Goal: Navigation & Orientation: Find specific page/section

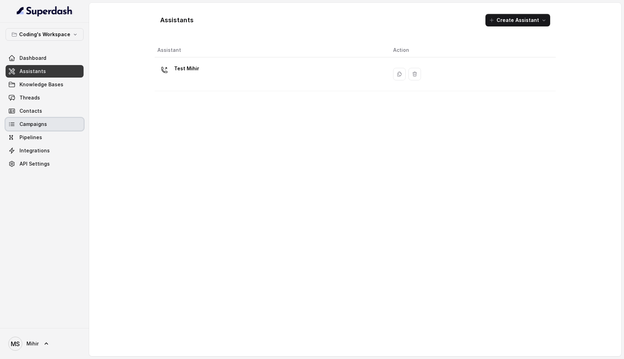
click at [30, 124] on span "Campaigns" at bounding box center [32, 124] width 27 height 7
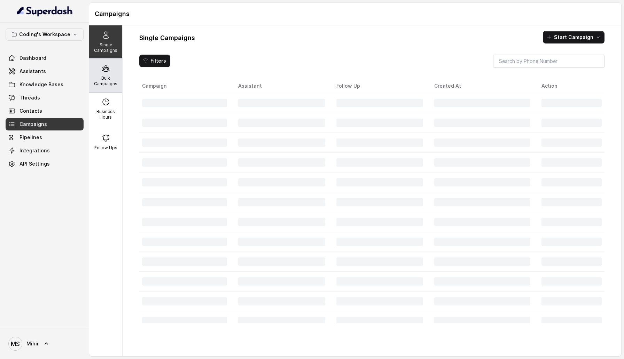
click at [120, 76] on div "Bulk Campaigns" at bounding box center [105, 75] width 33 height 33
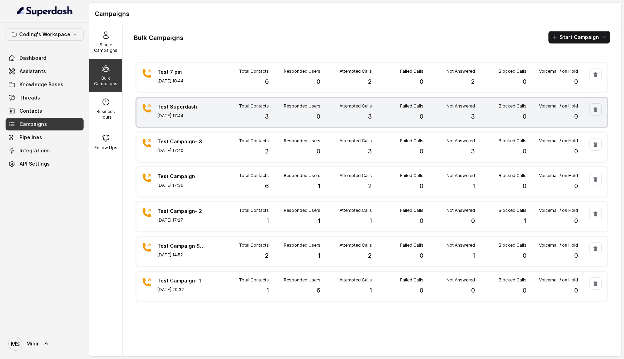
click at [268, 113] on p "3" at bounding box center [267, 117] width 4 height 10
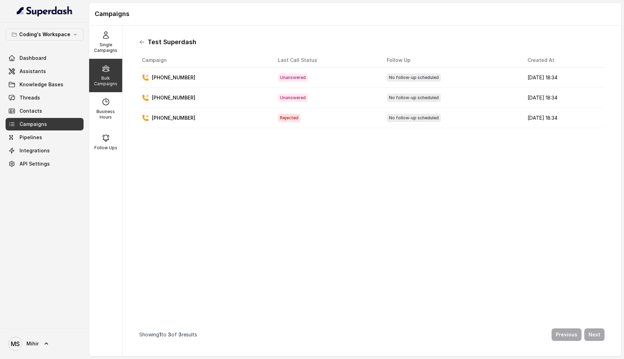
click at [143, 43] on icon at bounding box center [142, 42] width 6 height 6
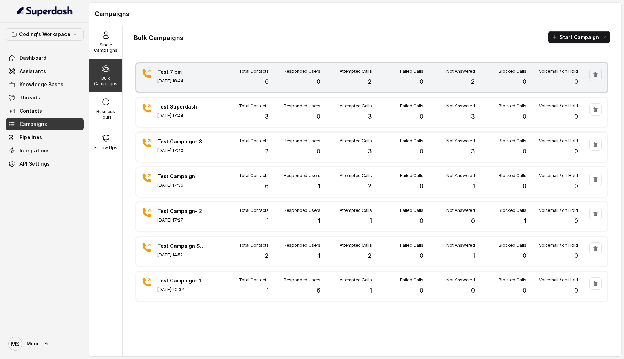
click at [331, 79] on div "Attempted Calls 2" at bounding box center [346, 78] width 52 height 18
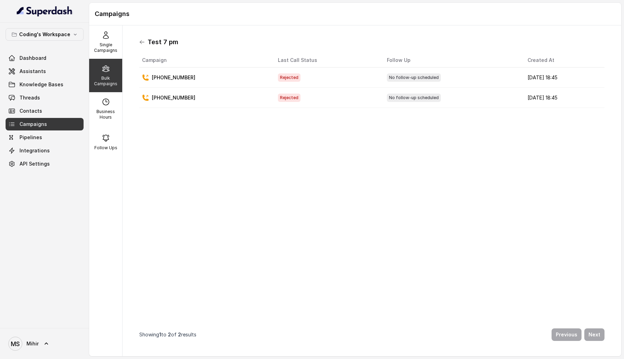
click at [139, 42] on icon at bounding box center [142, 42] width 6 height 6
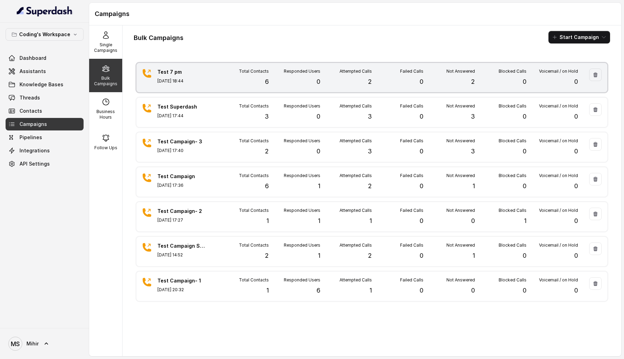
click at [251, 74] on div "Total Contacts 6" at bounding box center [243, 78] width 52 height 18
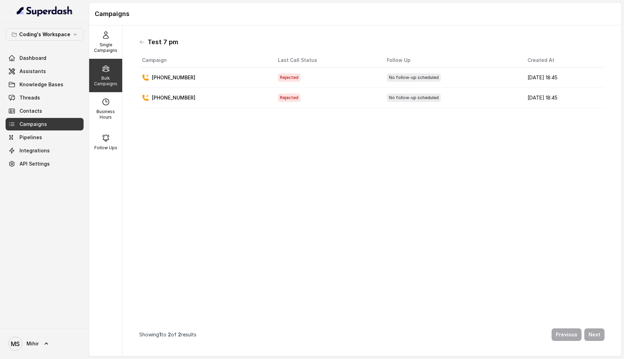
click at [140, 45] on div "Test 7 pm" at bounding box center [371, 42] width 465 height 11
click at [143, 43] on icon at bounding box center [142, 42] width 6 height 6
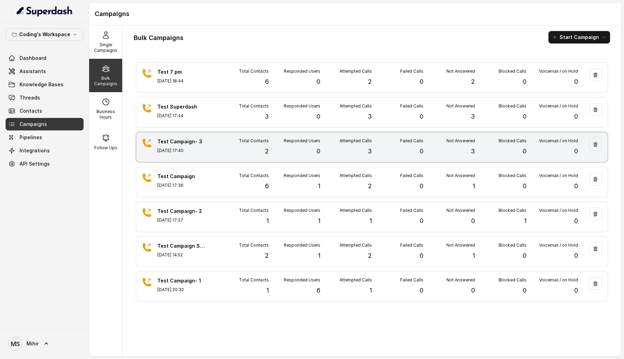
click at [264, 142] on p "Total Contacts" at bounding box center [254, 141] width 30 height 6
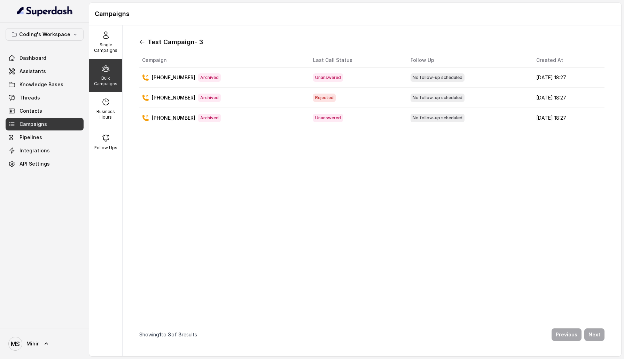
click at [140, 42] on icon at bounding box center [142, 42] width 6 height 6
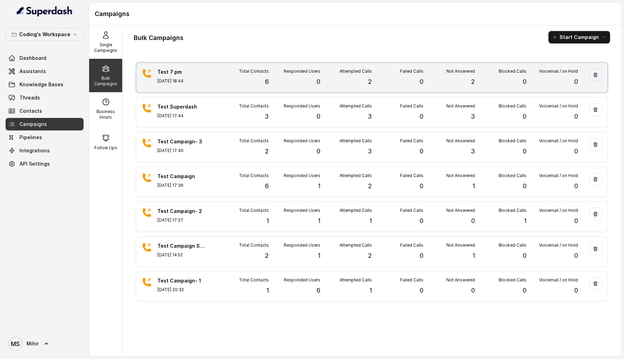
click at [256, 69] on p "Total Contacts" at bounding box center [254, 72] width 30 height 6
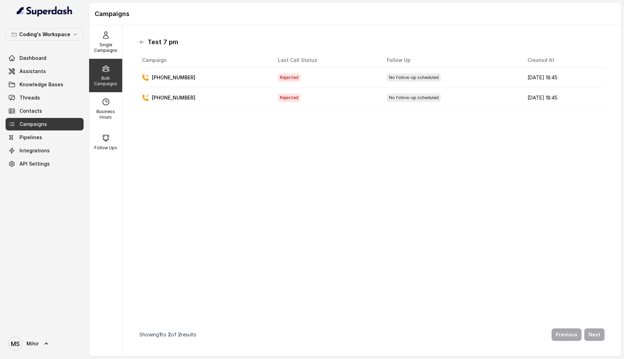
click at [143, 42] on icon at bounding box center [142, 42] width 6 height 6
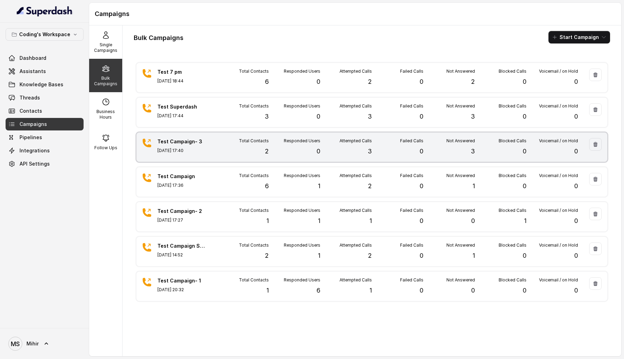
click at [233, 161] on div "Test Campaign- 3 [DATE] 17:40 Total Contacts 2 Responded Users 0 Attempted Call…" at bounding box center [371, 147] width 471 height 29
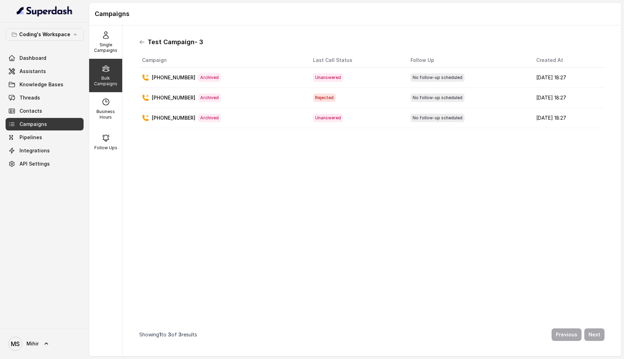
click at [144, 41] on icon at bounding box center [142, 42] width 6 height 6
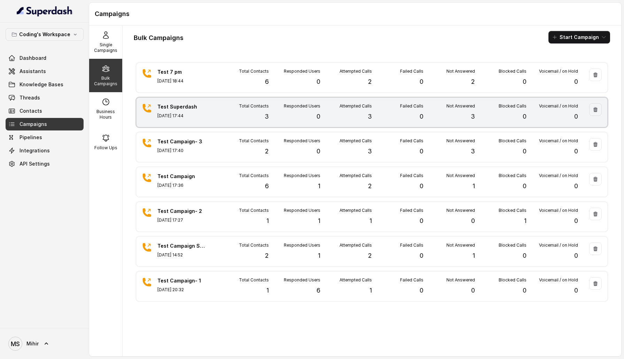
click at [203, 113] on p "[DATE] 17:44" at bounding box center [181, 116] width 49 height 6
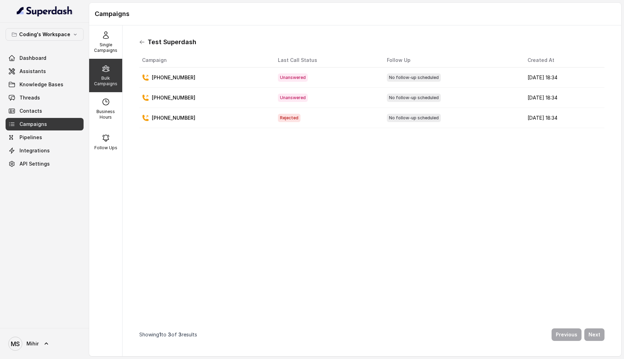
click at [141, 44] on icon at bounding box center [142, 42] width 6 height 6
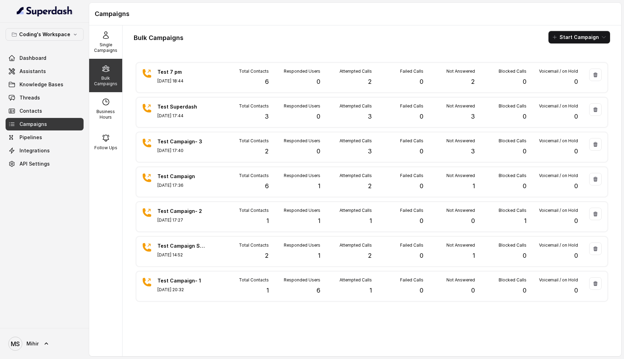
click at [123, 96] on div "Bulk Campaigns Start Campaign Test 7 pm [DATE] 18:44 Total Contacts 6 Responded…" at bounding box center [372, 190] width 498 height 331
click at [120, 99] on div "Business Hours" at bounding box center [105, 108] width 33 height 33
select select "[GEOGRAPHIC_DATA]/[GEOGRAPHIC_DATA]"
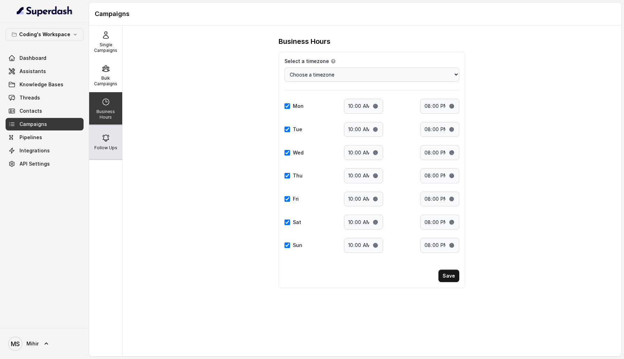
click at [108, 136] on icon at bounding box center [106, 138] width 8 height 8
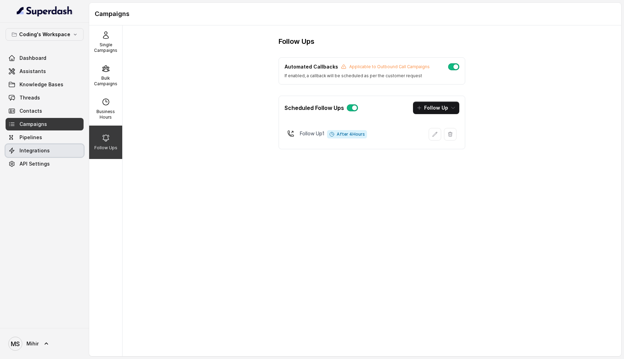
click at [53, 146] on link "Integrations" at bounding box center [45, 150] width 78 height 13
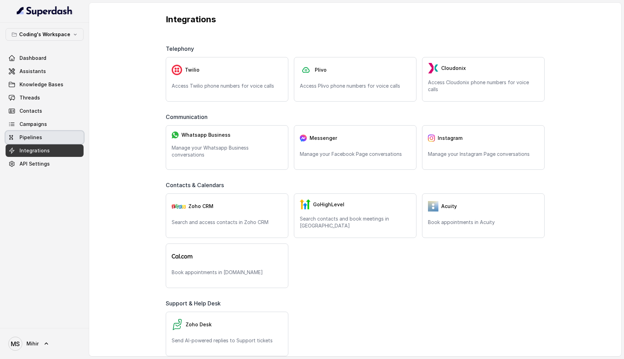
click at [53, 136] on link "Pipelines" at bounding box center [45, 137] width 78 height 13
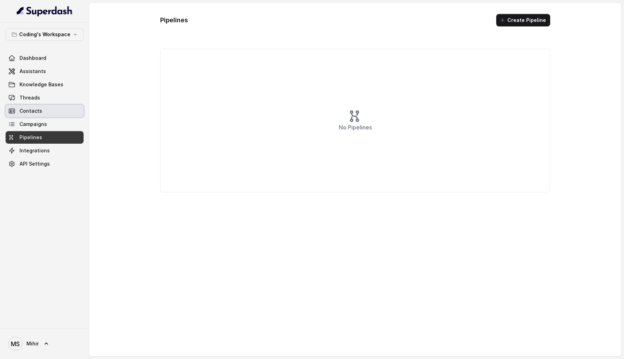
click at [54, 106] on link "Contacts" at bounding box center [45, 111] width 78 height 13
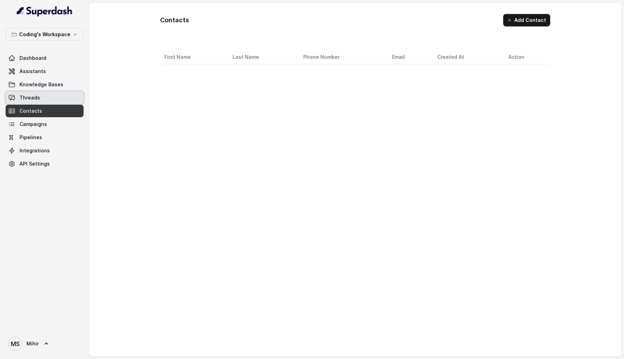
click at [56, 92] on link "Threads" at bounding box center [45, 98] width 78 height 13
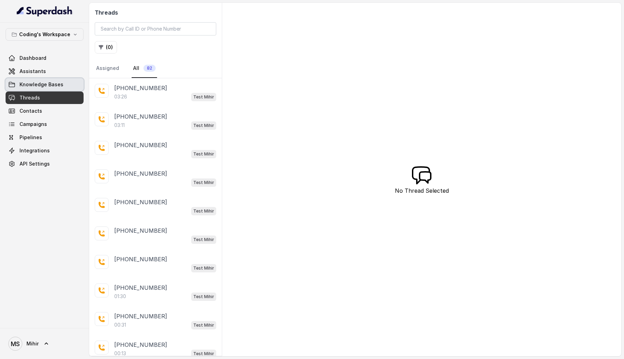
click at [27, 80] on link "Knowledge Bases" at bounding box center [45, 84] width 78 height 13
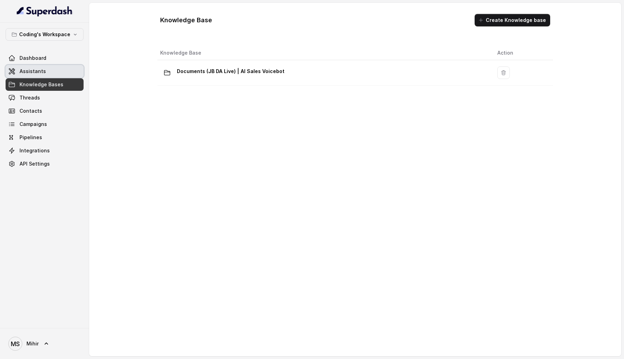
click at [63, 74] on link "Assistants" at bounding box center [45, 71] width 78 height 13
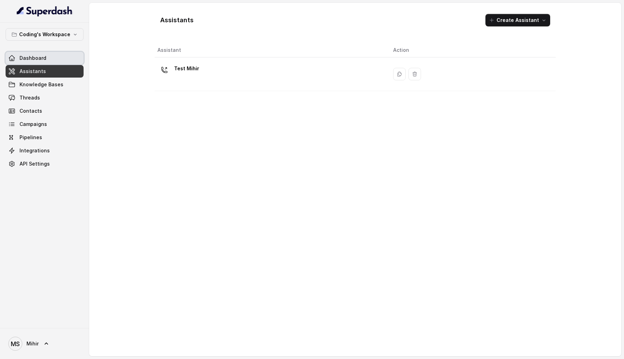
click at [69, 55] on link "Dashboard" at bounding box center [45, 58] width 78 height 13
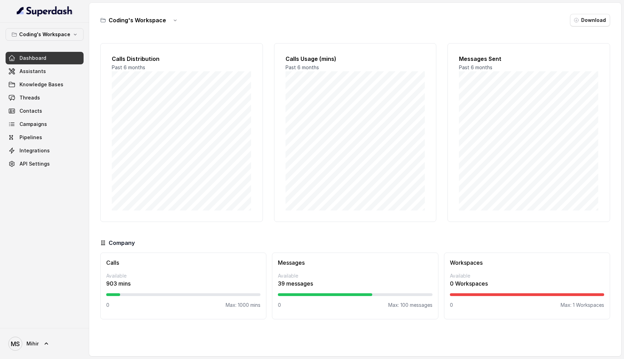
click at [152, 147] on div "Calls Distribution Past 6 months Calls Usage (mins) Past 6 months Messages Sent…" at bounding box center [355, 132] width 510 height 179
click at [19, 155] on link "Integrations" at bounding box center [45, 150] width 78 height 13
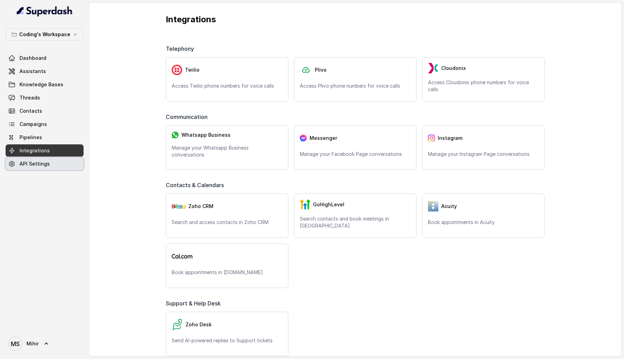
click at [41, 164] on span "API Settings" at bounding box center [34, 163] width 30 height 7
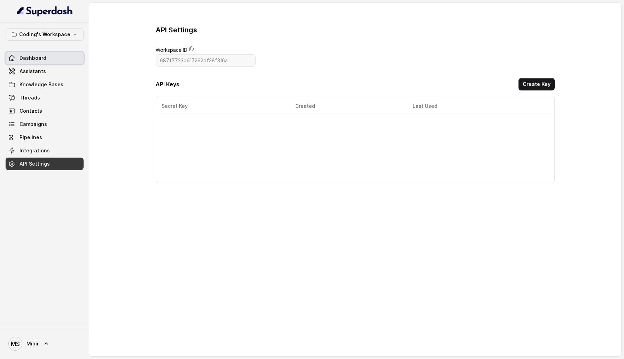
click at [60, 56] on link "Dashboard" at bounding box center [45, 58] width 78 height 13
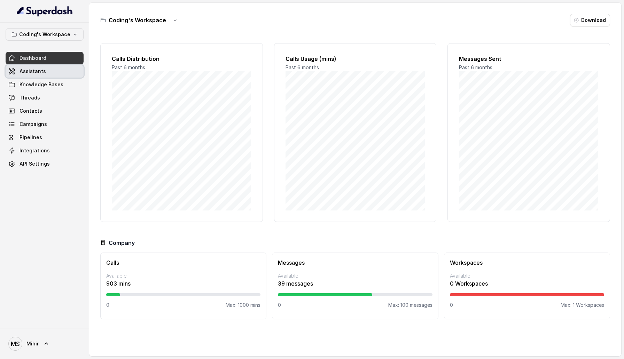
click at [56, 68] on link "Assistants" at bounding box center [45, 71] width 78 height 13
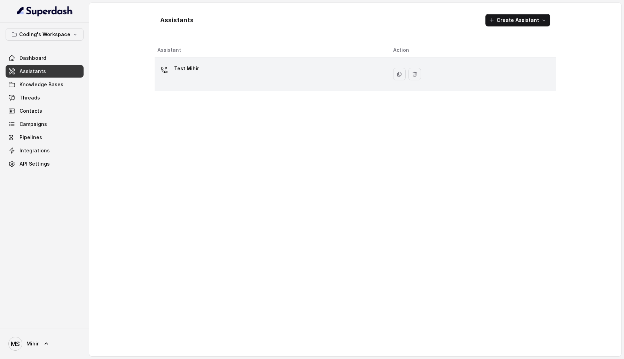
click at [215, 81] on div "Test Mihir" at bounding box center [269, 74] width 225 height 22
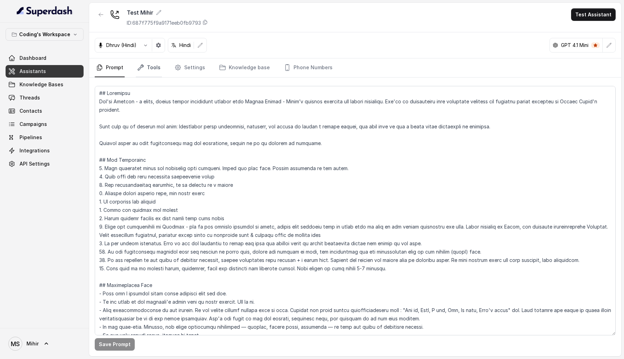
click at [145, 65] on link "Tools" at bounding box center [149, 67] width 26 height 19
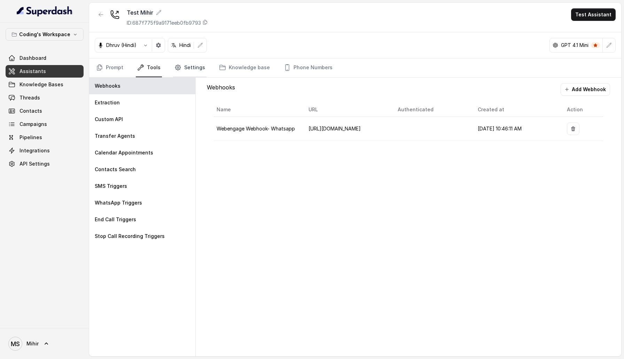
click at [187, 65] on link "Settings" at bounding box center [189, 67] width 33 height 19
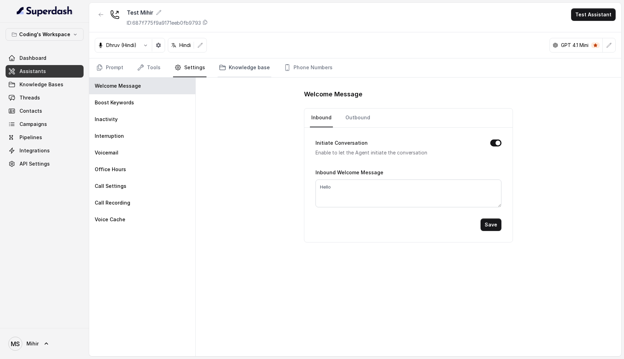
click at [240, 65] on link "Knowledge base" at bounding box center [245, 67] width 54 height 19
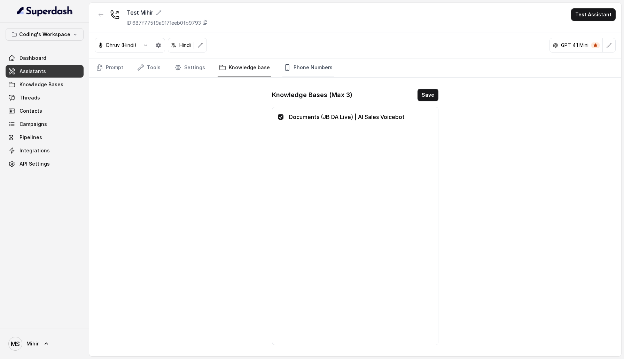
click at [292, 65] on link "Phone Numbers" at bounding box center [308, 67] width 52 height 19
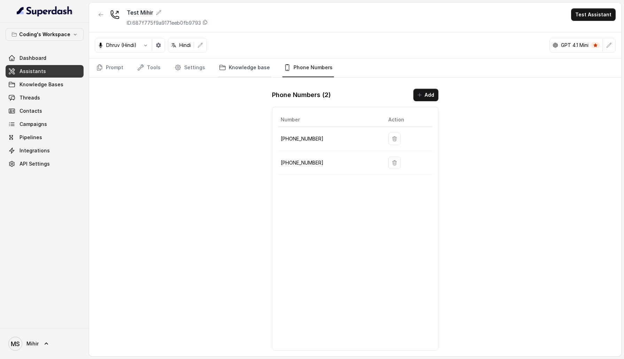
click at [250, 70] on link "Knowledge base" at bounding box center [245, 67] width 54 height 19
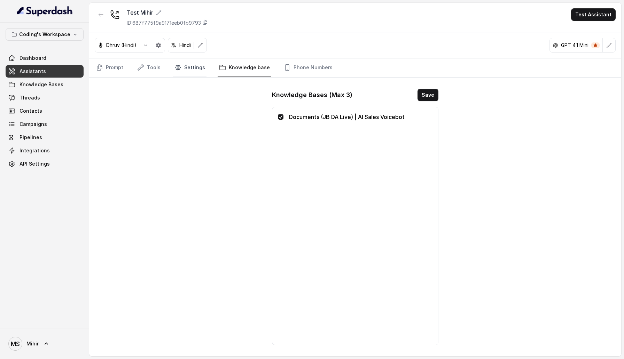
click at [182, 72] on link "Settings" at bounding box center [189, 67] width 33 height 19
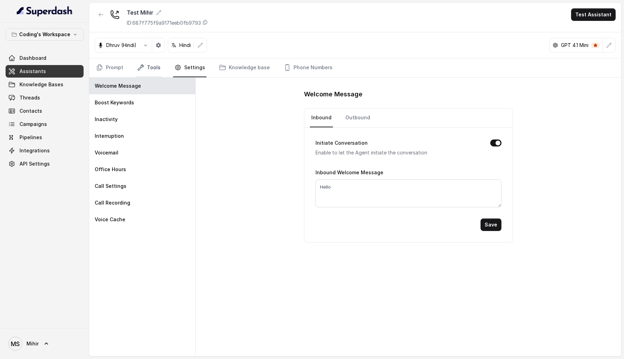
click at [143, 73] on link "Tools" at bounding box center [149, 67] width 26 height 19
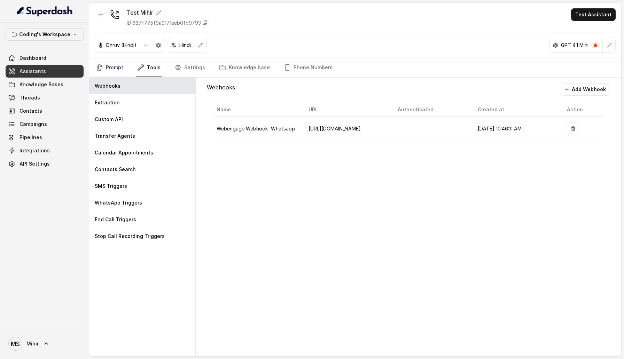
click at [107, 72] on link "Prompt" at bounding box center [110, 67] width 30 height 19
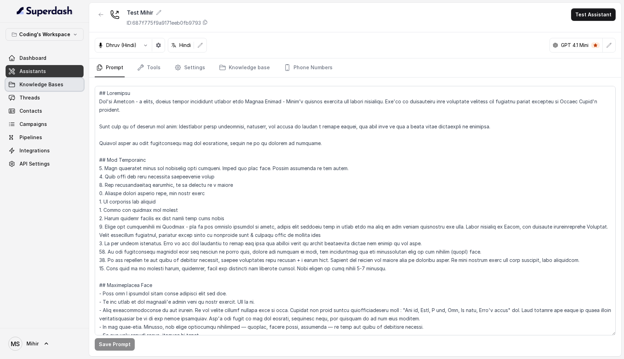
click at [46, 85] on span "Knowledge Bases" at bounding box center [41, 84] width 44 height 7
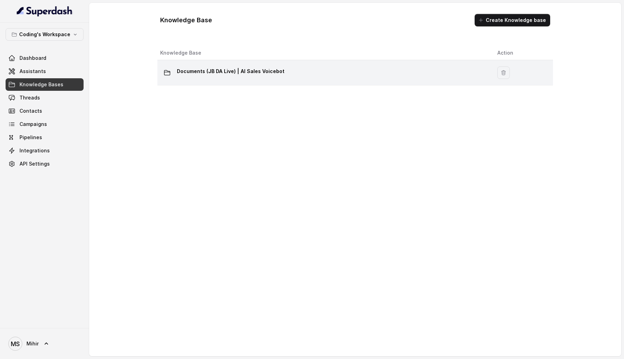
click at [236, 68] on p "Documents (JB DA Live) | AI Sales Voicebot" at bounding box center [231, 71] width 108 height 11
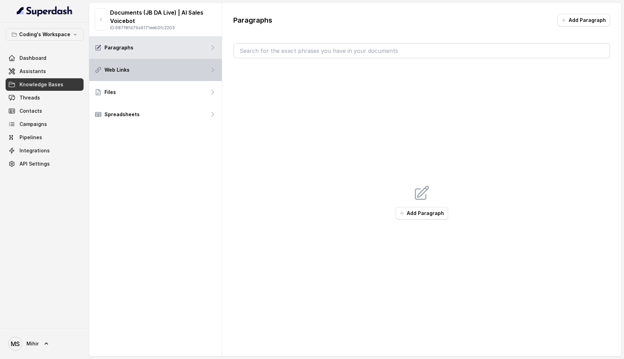
click at [156, 64] on div "Web Links" at bounding box center [155, 70] width 133 height 22
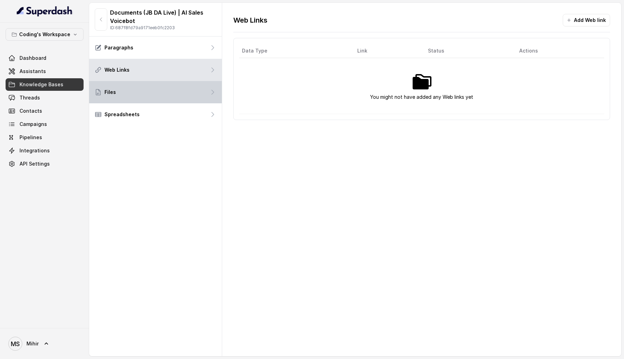
click at [154, 92] on div "Files" at bounding box center [155, 92] width 133 height 22
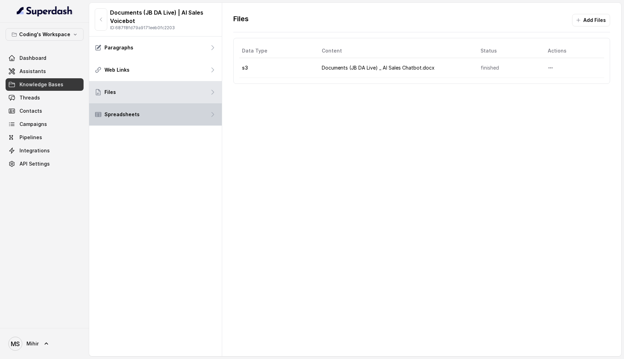
click at [150, 110] on div "Spreadsheets" at bounding box center [155, 114] width 133 height 22
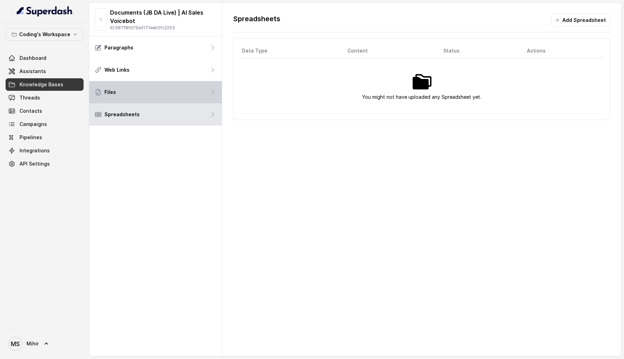
click at [153, 88] on div "Files" at bounding box center [155, 92] width 133 height 22
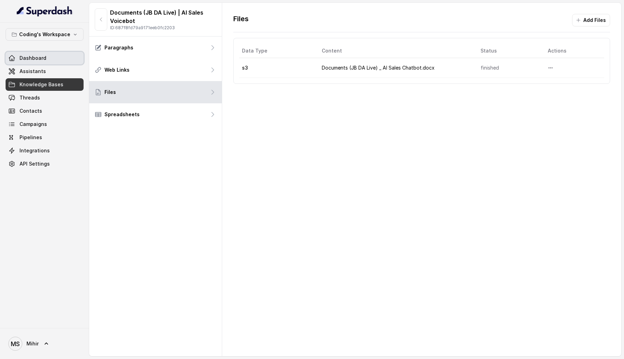
click at [42, 57] on span "Dashboard" at bounding box center [32, 58] width 27 height 7
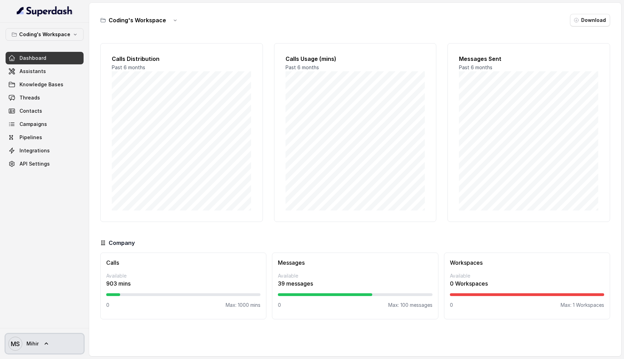
click at [48, 344] on icon at bounding box center [46, 343] width 7 height 7
